Goal: Information Seeking & Learning: Learn about a topic

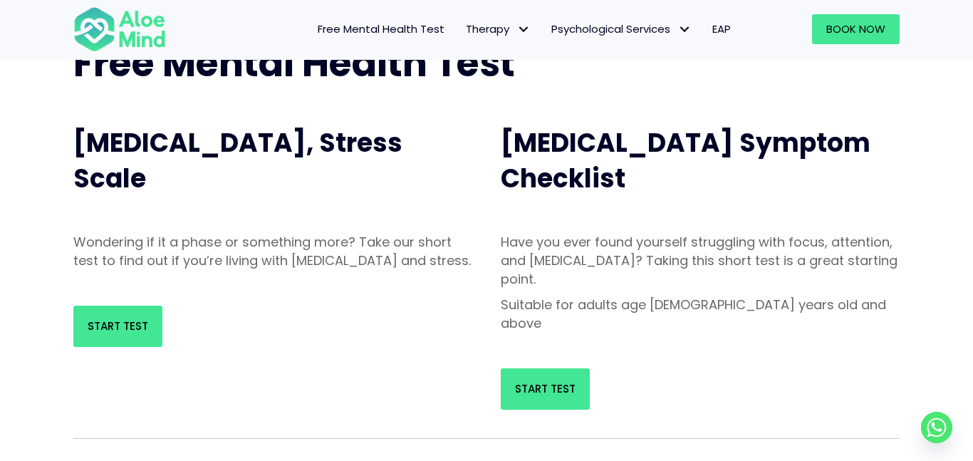
scroll to position [113, 0]
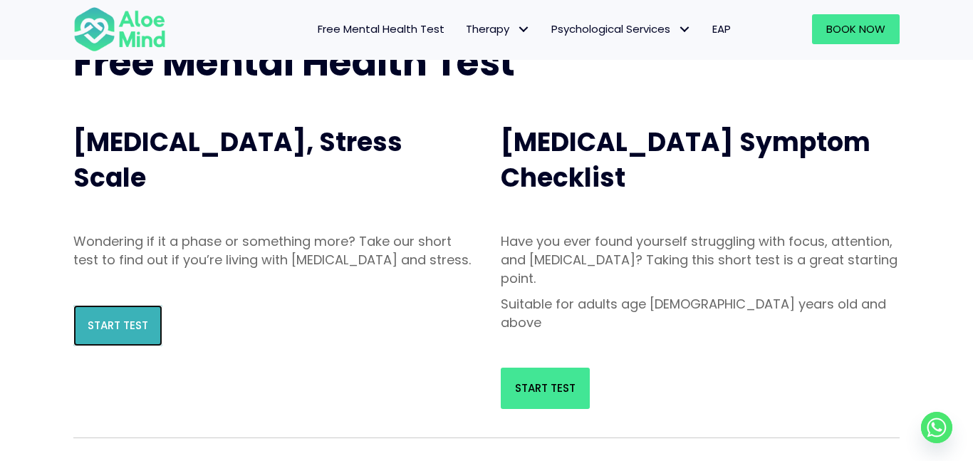
click at [127, 331] on link "Start Test" at bounding box center [117, 325] width 89 height 41
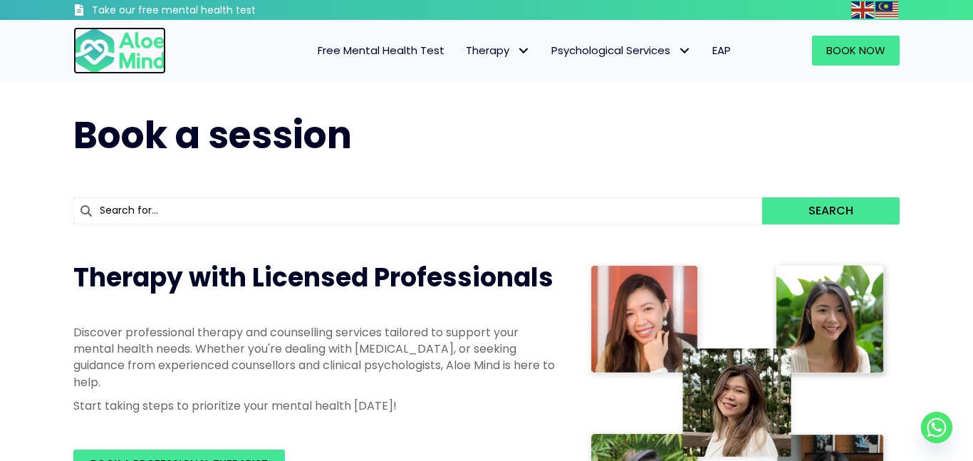
click at [132, 46] on img at bounding box center [119, 50] width 93 height 47
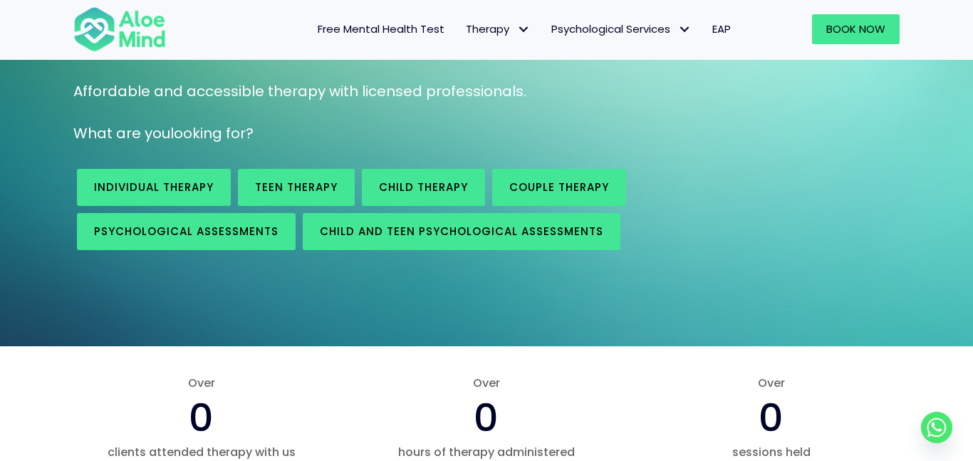
scroll to position [175, 0]
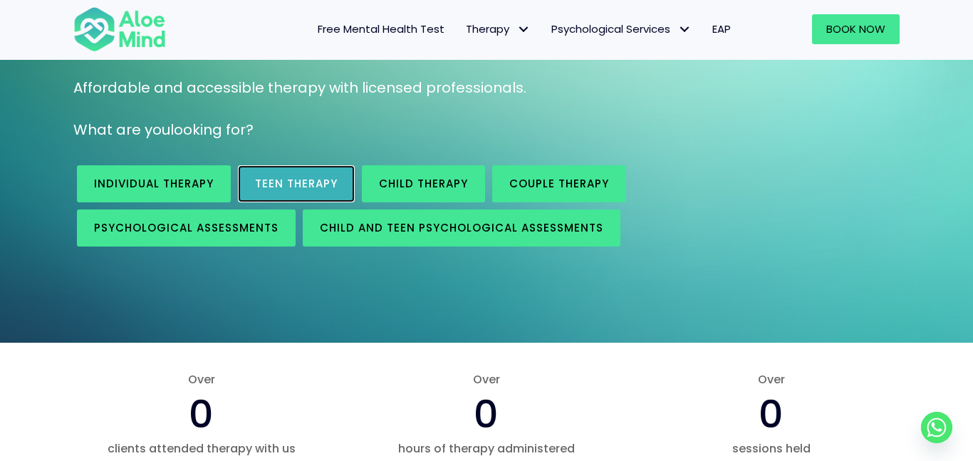
click at [259, 190] on span "Teen Therapy" at bounding box center [296, 183] width 83 height 15
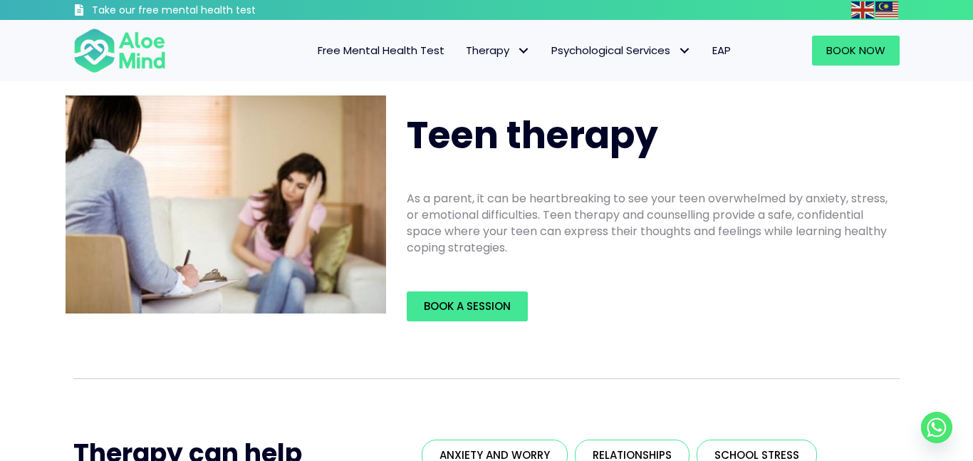
click at [428, 51] on span "Free Mental Health Test" at bounding box center [381, 50] width 127 height 15
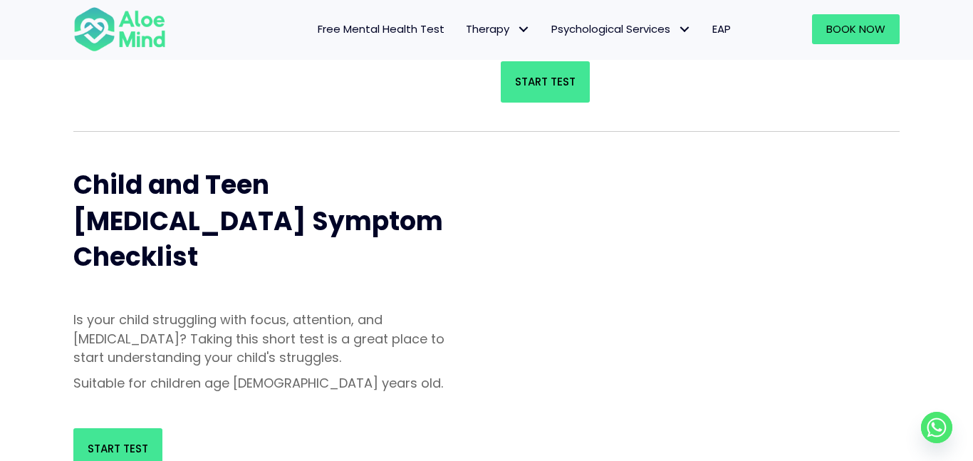
scroll to position [422, 0]
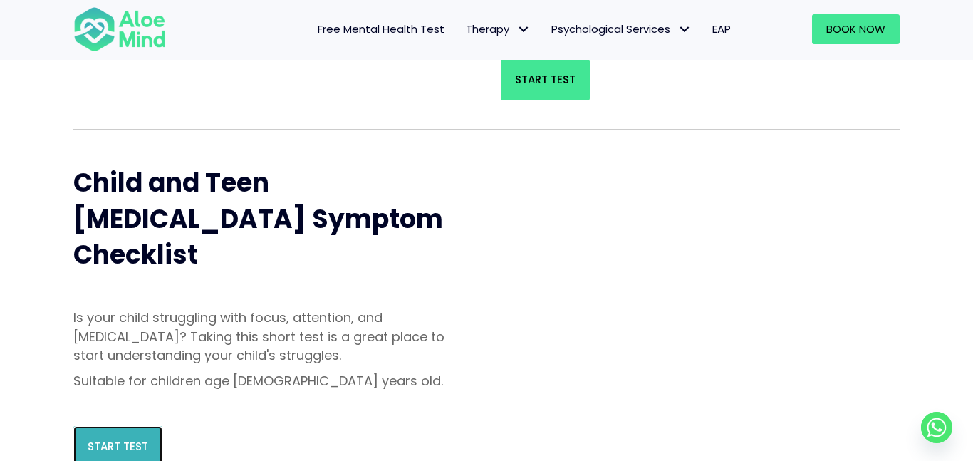
click at [102, 426] on link "Start Test" at bounding box center [117, 446] width 89 height 41
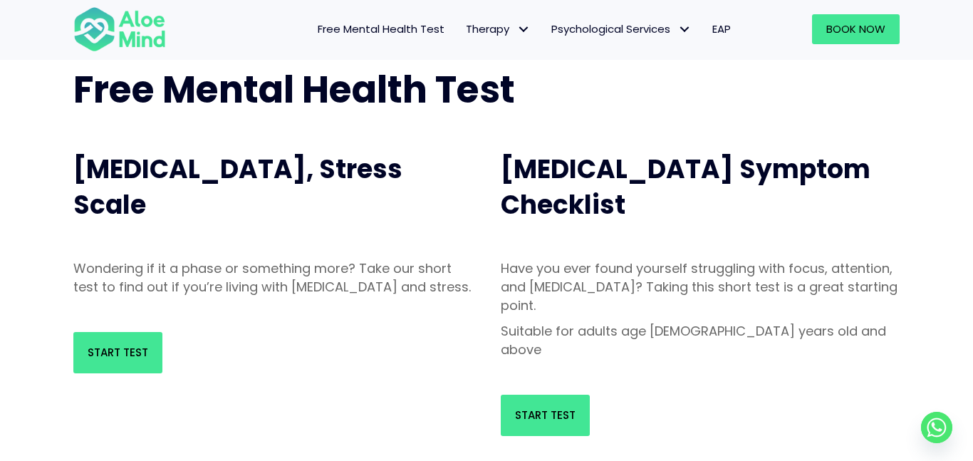
scroll to position [90, 0]
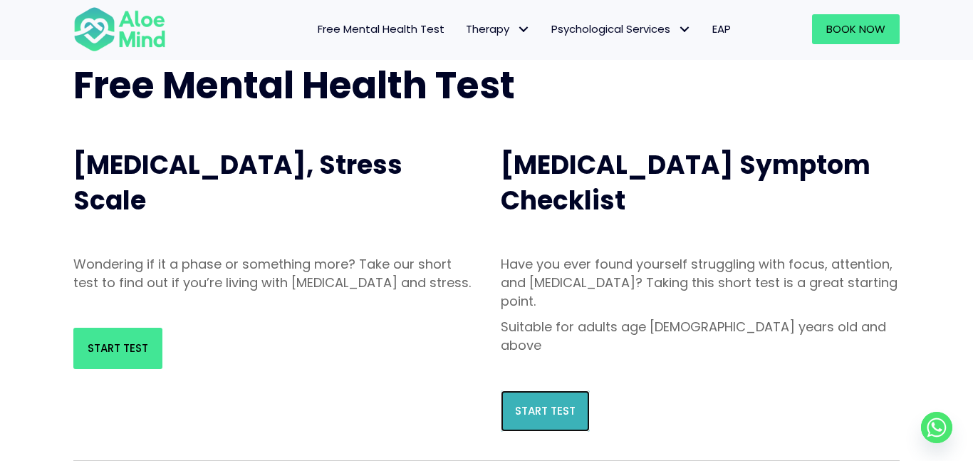
click at [521, 390] on link "Start Test" at bounding box center [545, 410] width 89 height 41
